Goal: Task Accomplishment & Management: Manage account settings

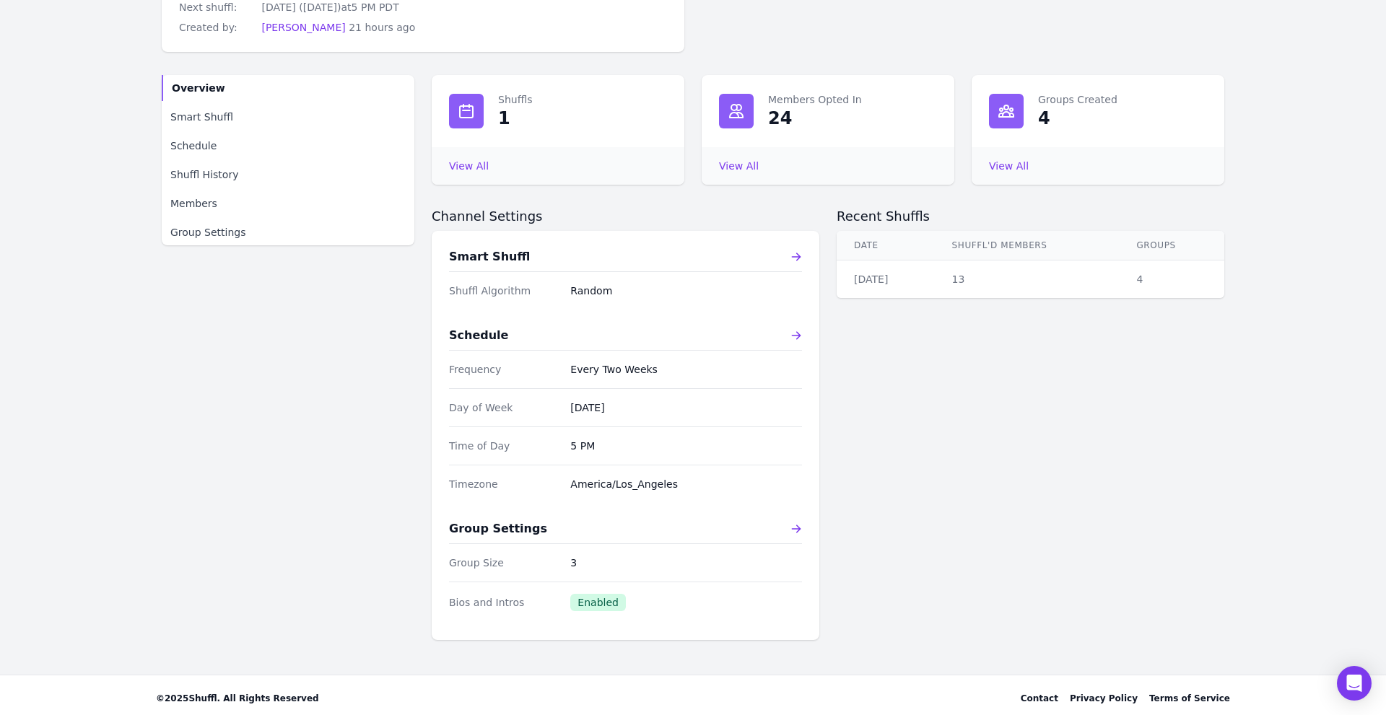
scroll to position [128, 0]
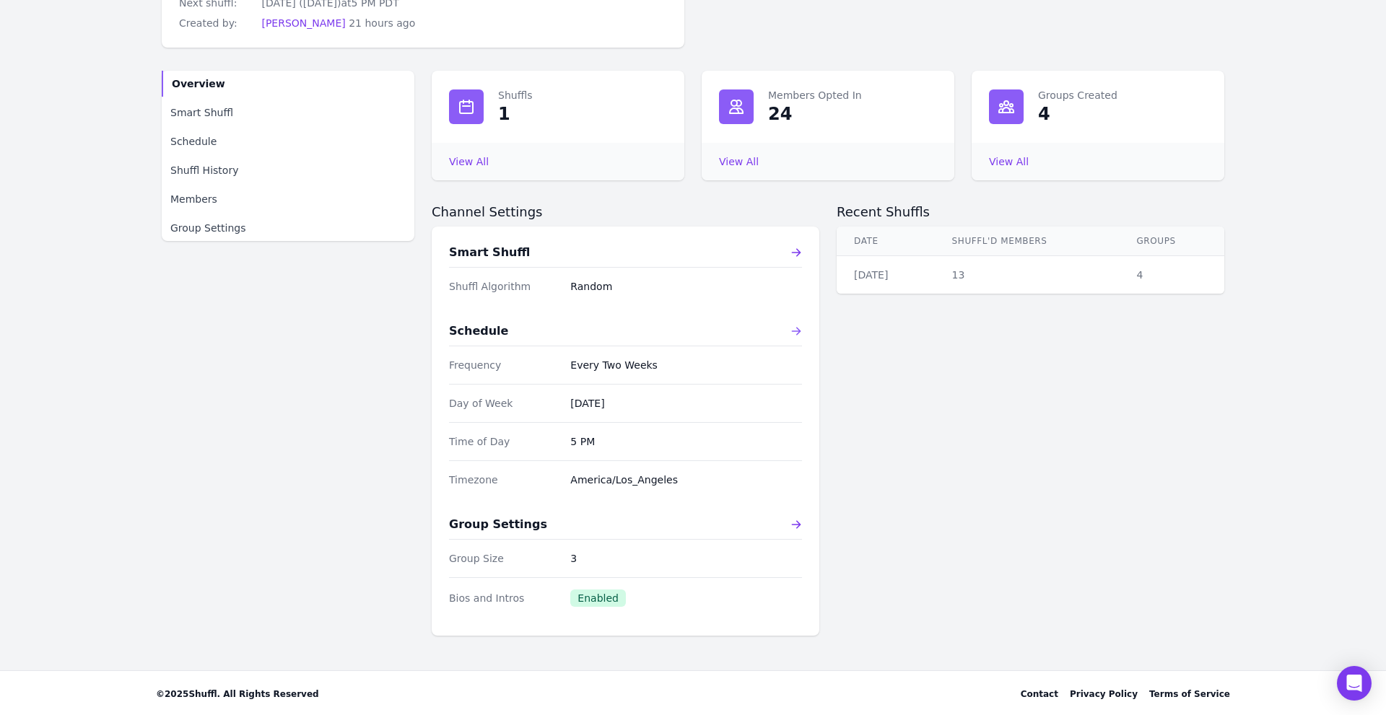
click at [789, 332] on div "Schedule" at bounding box center [625, 331] width 353 height 17
select select "EVERY_TWO_WEEKS"
select select "5"
select select "pm"
select select "America/Los_Angeles"
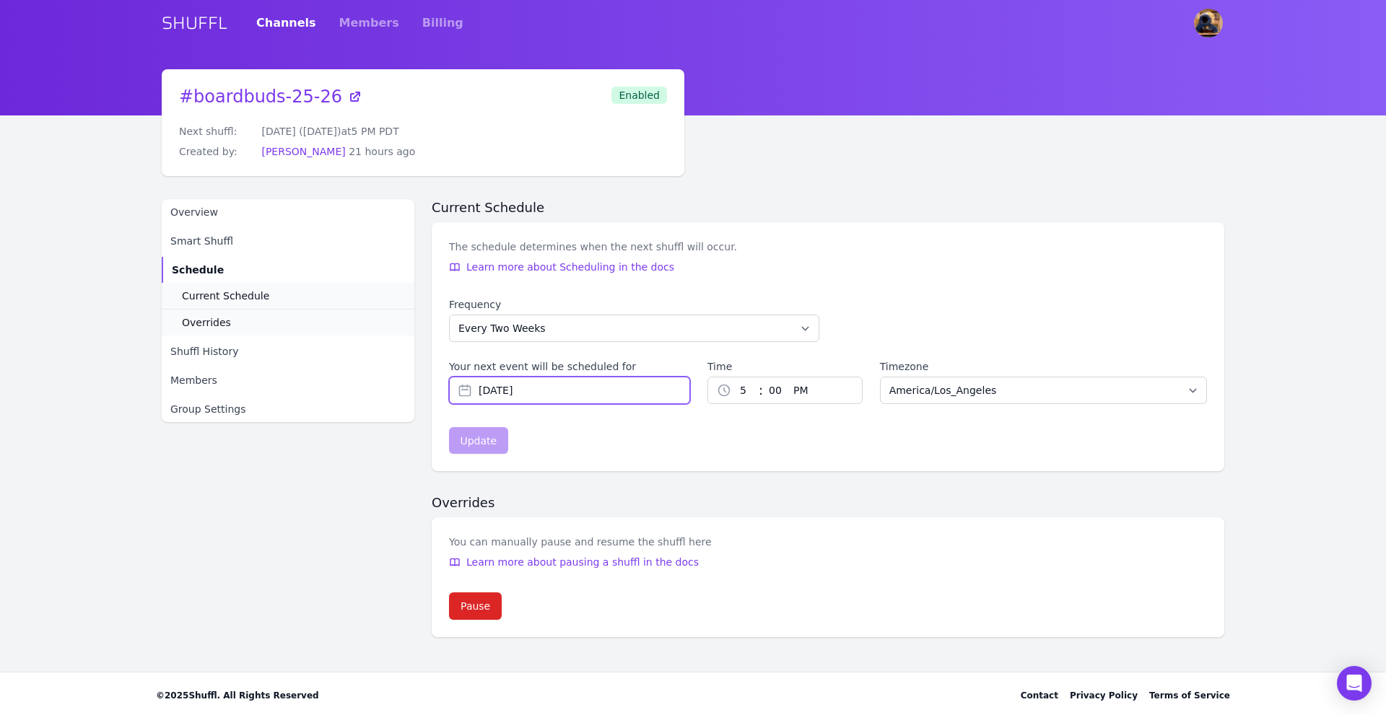
click at [615, 382] on input "[DATE]" at bounding box center [569, 390] width 241 height 27
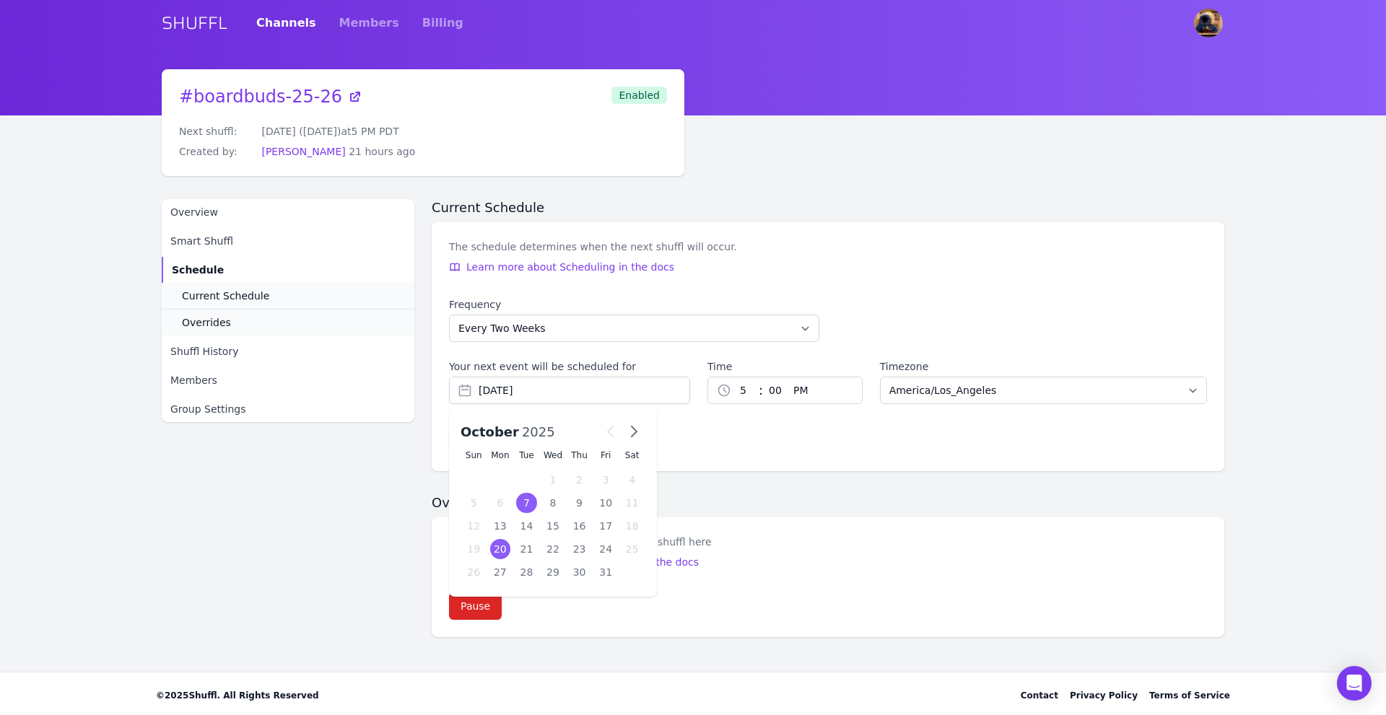
click at [530, 500] on div "7" at bounding box center [526, 503] width 21 height 20
type input "[DATE]"
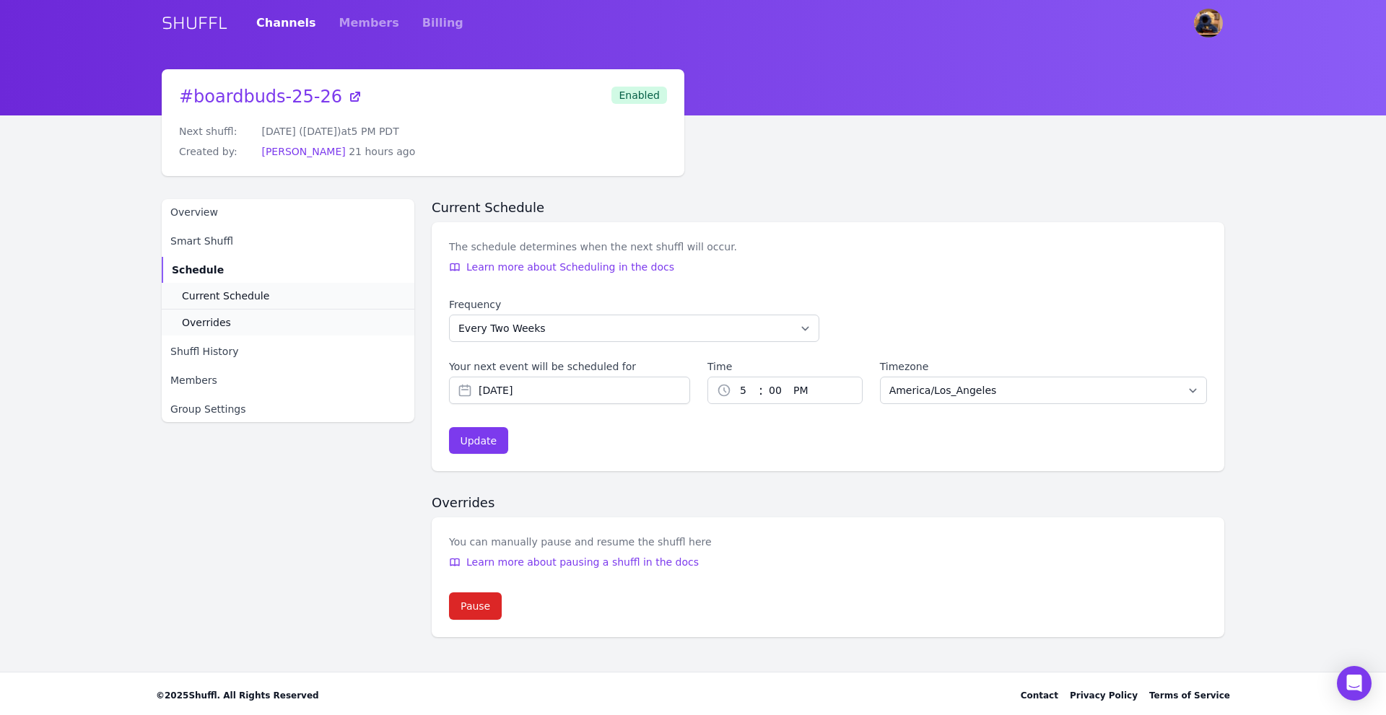
click at [770, 385] on select "00 01 02 03 04 05 06 07 08 09 10 11 12 13 14 15 16 17 18 19 20 21 22 23 24 25 2…" at bounding box center [775, 390] width 25 height 26
click at [759, 388] on span ":" at bounding box center [761, 390] width 4 height 20
click at [740, 386] on select "1 2 3 4 5 6 7 8 9 10 11 12" at bounding box center [744, 390] width 27 height 26
select select "11"
click at [771, 397] on select "00 01 02 03 04 05 06 07 08 09 10 11 12 13 14 15 16 17 18 19 20 21 22 23 24 25 2…" at bounding box center [775, 390] width 25 height 26
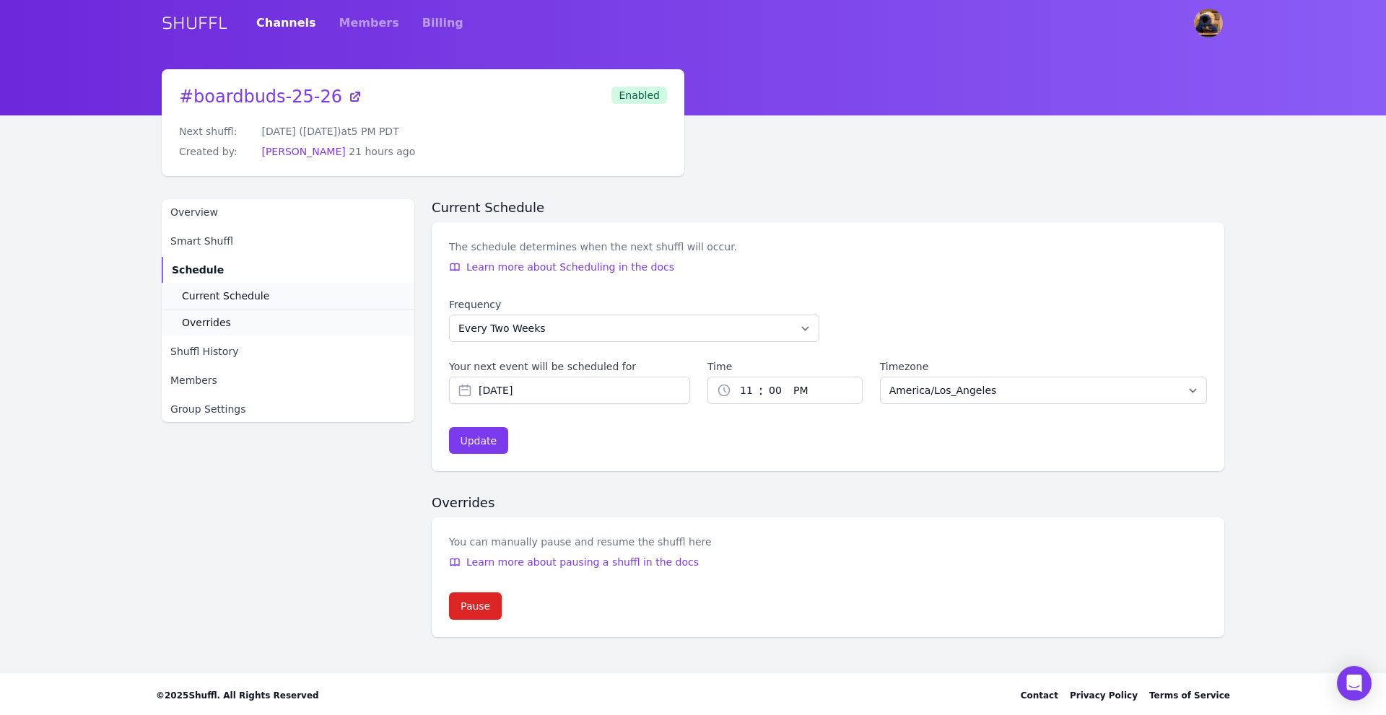
select select "35"
click at [835, 388] on div "1 2 3 4 5 6 7 8 9 10 11 12 : 00 01 02 03 04 05 06 07 08 09 10 11 12 13 14 15 16…" at bounding box center [784, 390] width 155 height 27
click at [794, 381] on select "AM PM" at bounding box center [812, 390] width 51 height 26
select select "am"
click at [475, 446] on div "Update" at bounding box center [478, 441] width 37 height 14
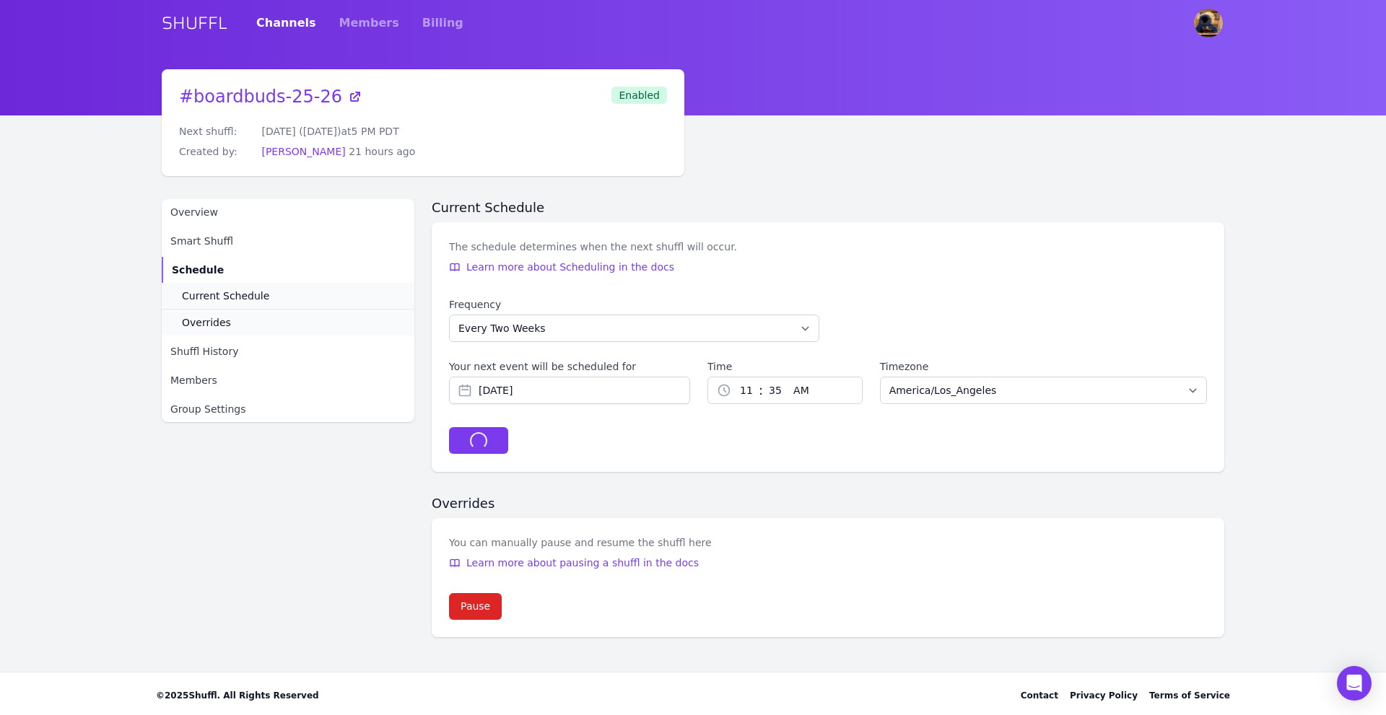
click at [504, 347] on div "Frequency Every Week Every Two Weeks Every Three Weeks Every Four Weeks Start O…" at bounding box center [828, 328] width 758 height 62
click at [503, 338] on select "Every Week Every Two Weeks Every Three Weeks Every Four Weeks Start Of Every Mo…" at bounding box center [634, 328] width 370 height 27
type input "[DATE]"
